Goal: Find specific page/section: Find specific page/section

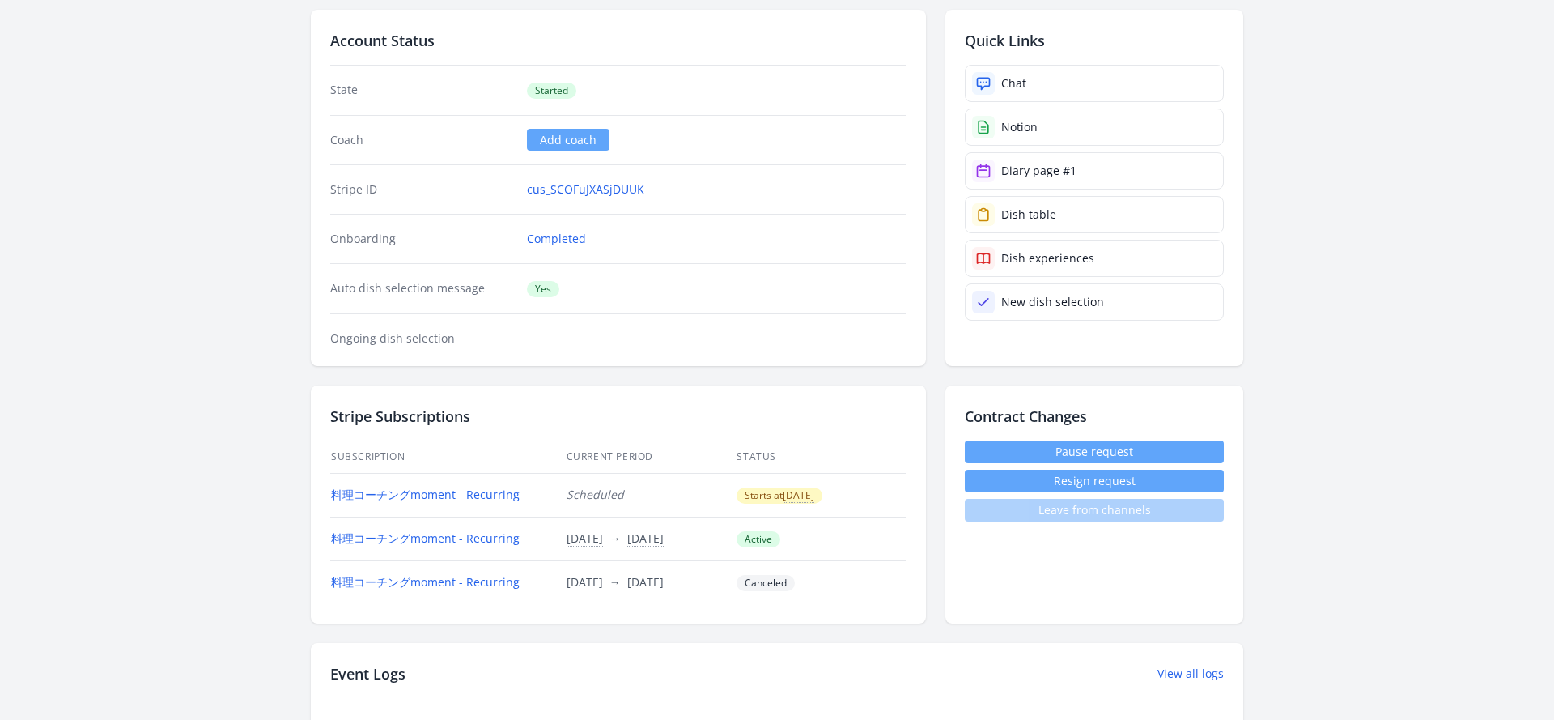
scroll to position [363, 0]
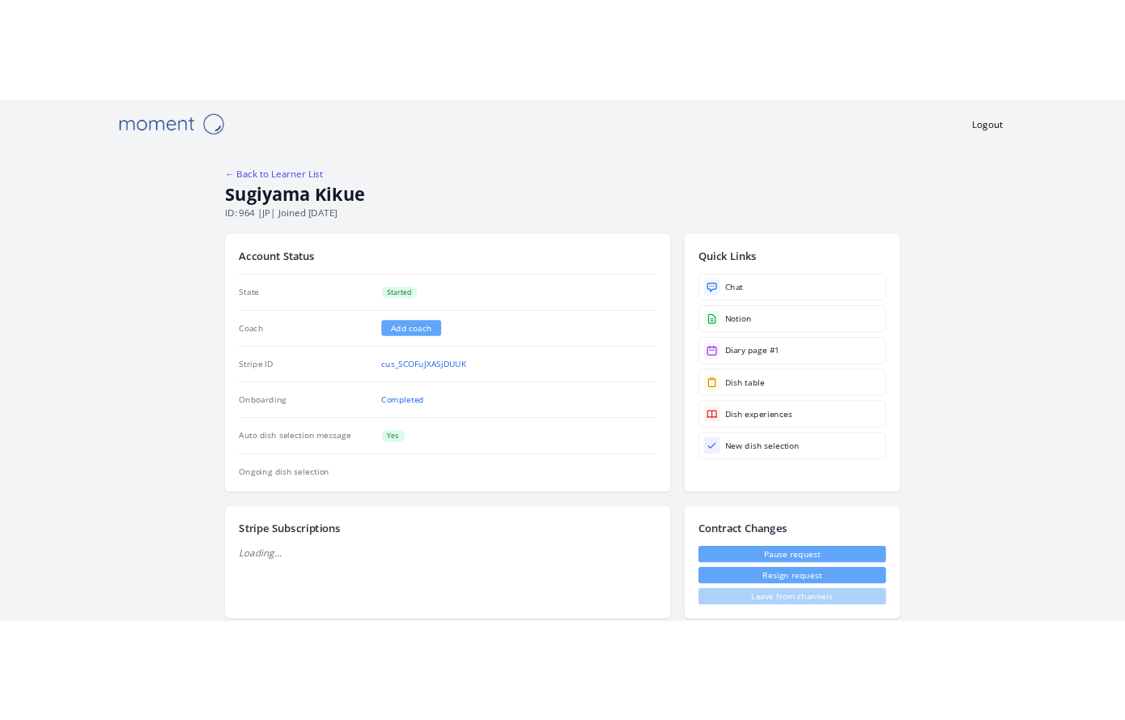
scroll to position [363, 0]
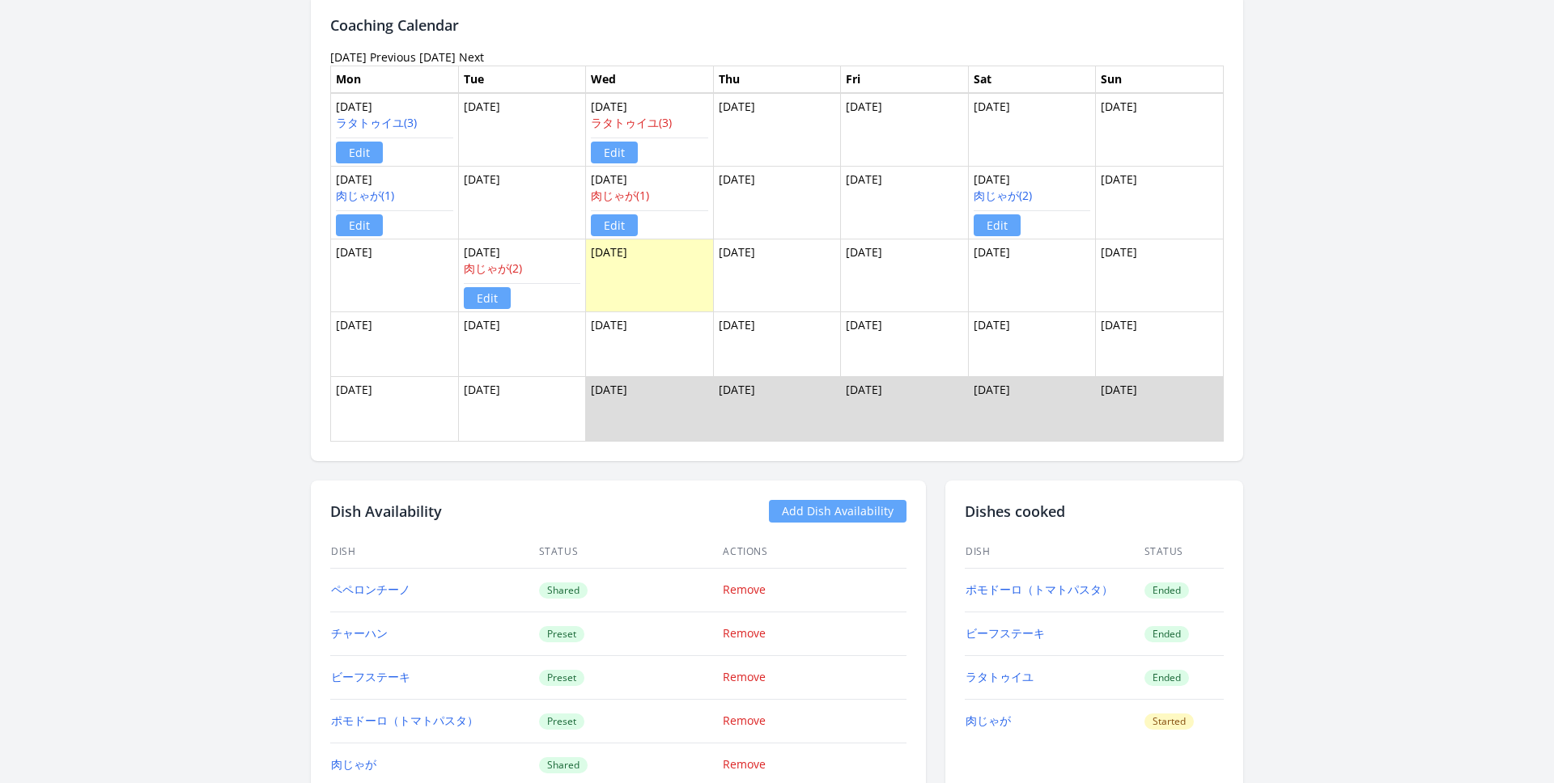
scroll to position [1165, 0]
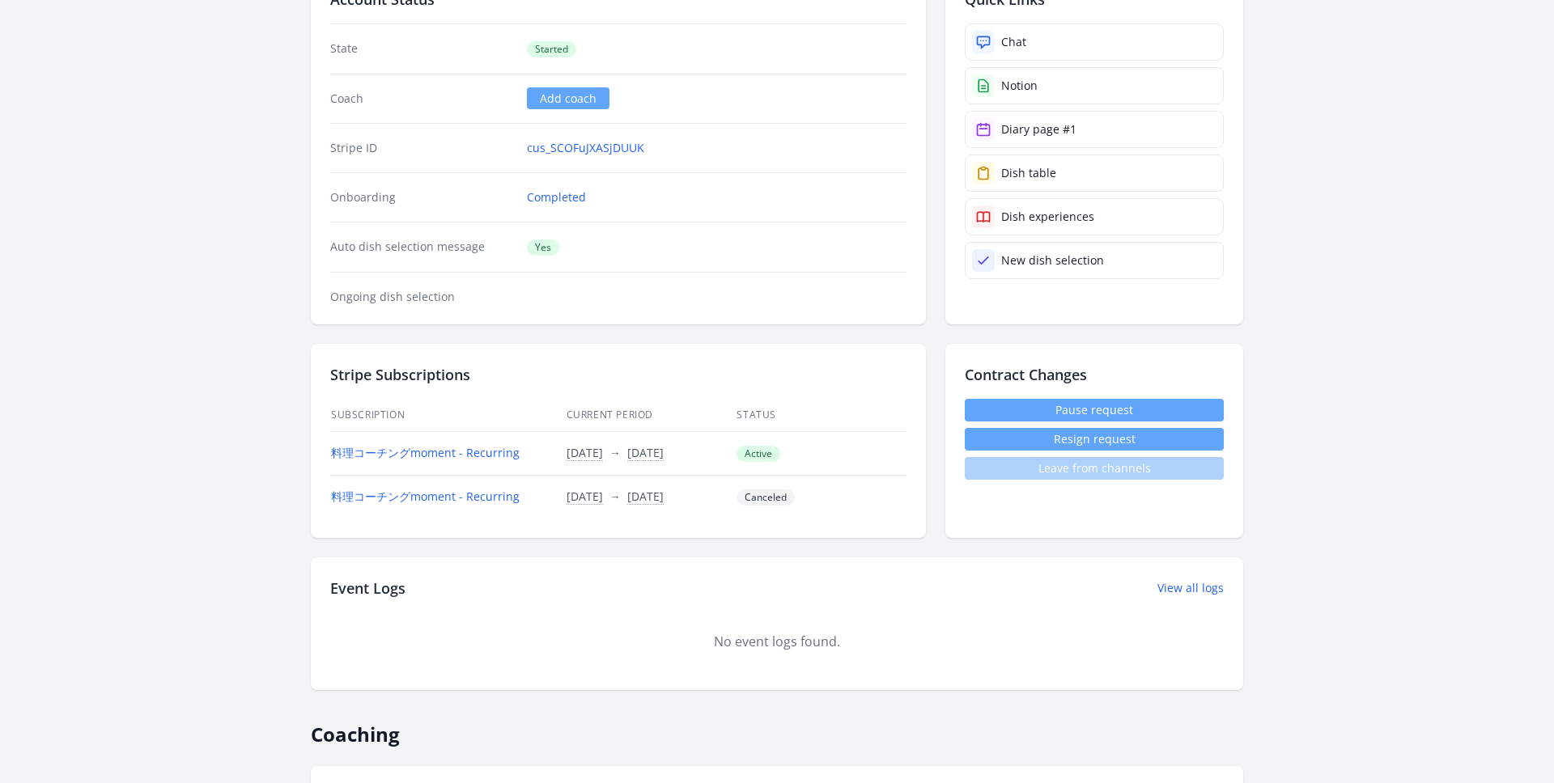
scroll to position [217, 0]
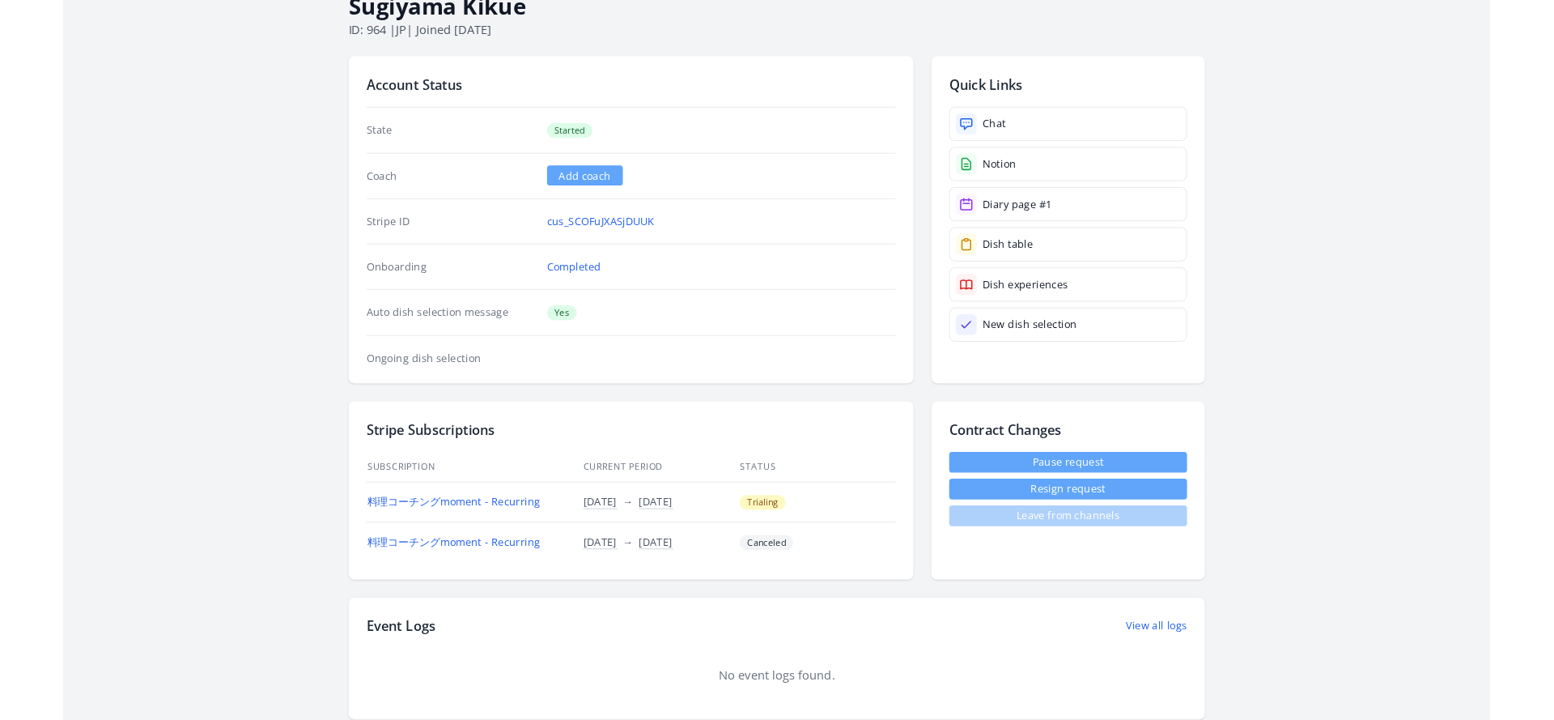
scroll to position [97, 0]
